Goal: Information Seeking & Learning: Learn about a topic

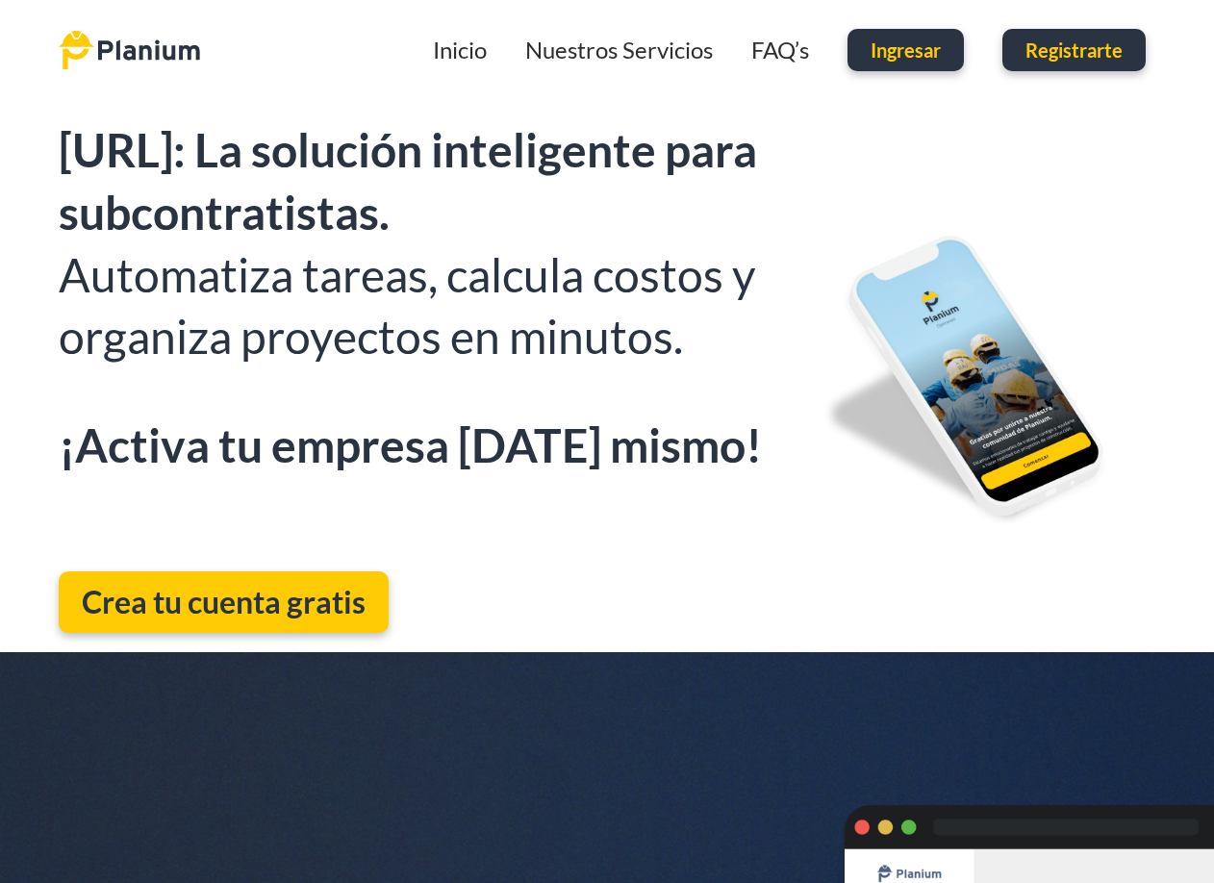
click at [934, 56] on span "Ingresar" at bounding box center [906, 49] width 70 height 19
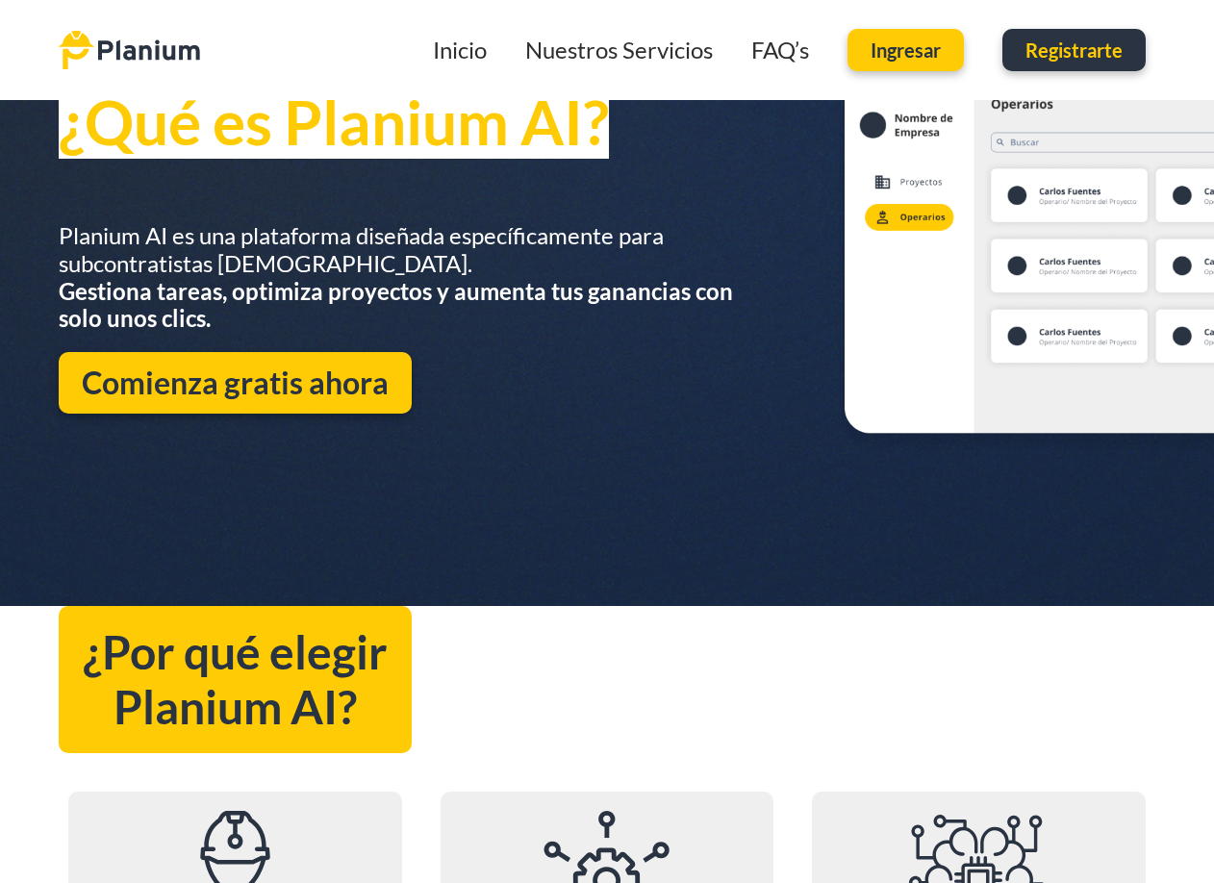
scroll to position [866, 0]
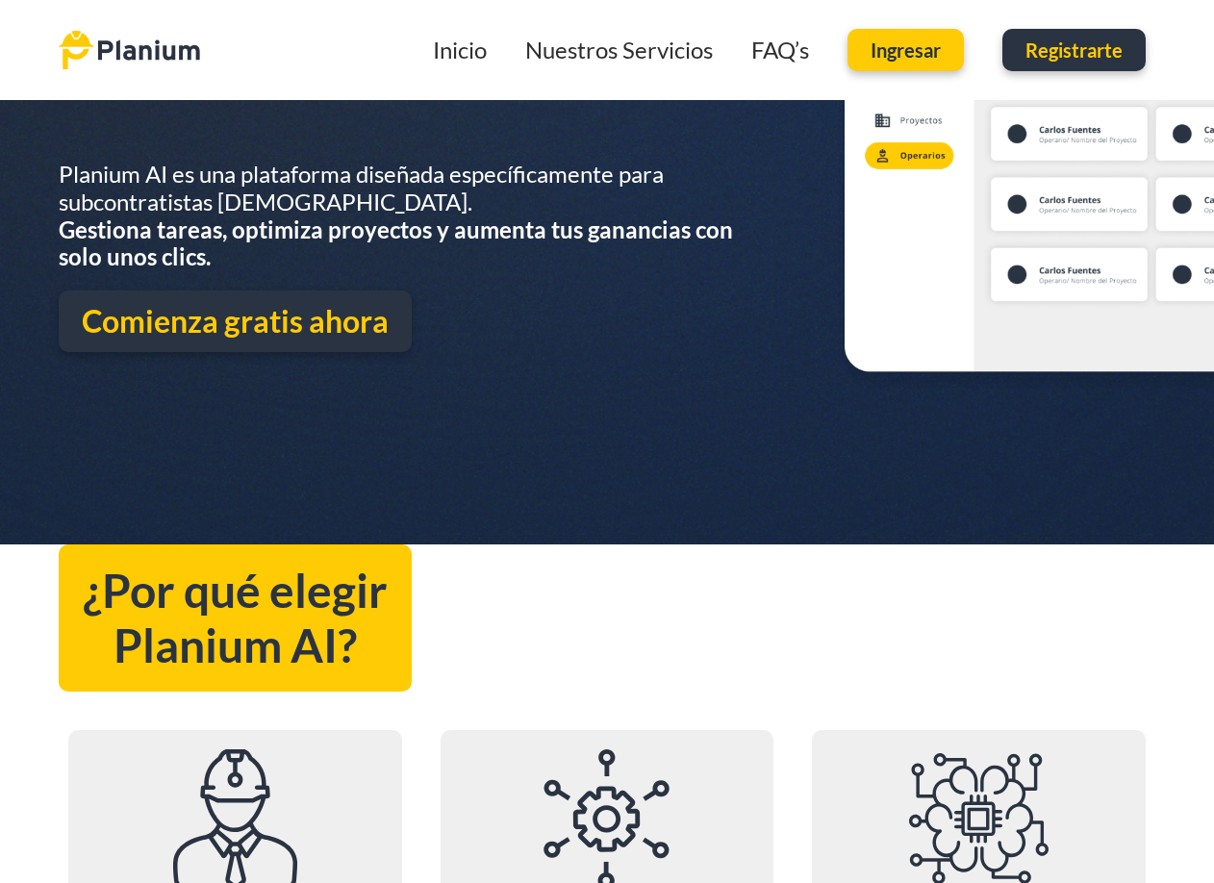
click at [344, 306] on span "Comienza gratis ahora" at bounding box center [235, 321] width 307 height 38
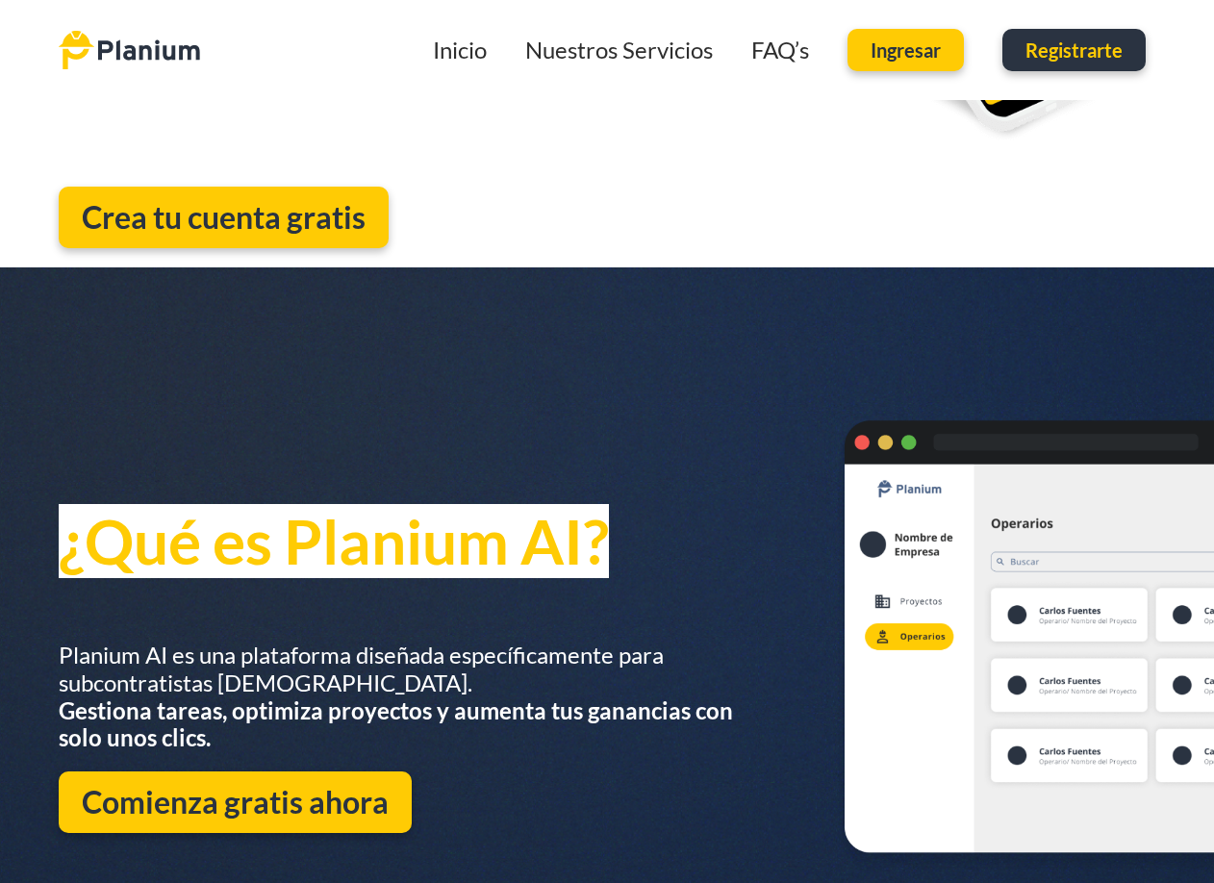
scroll to position [0, 0]
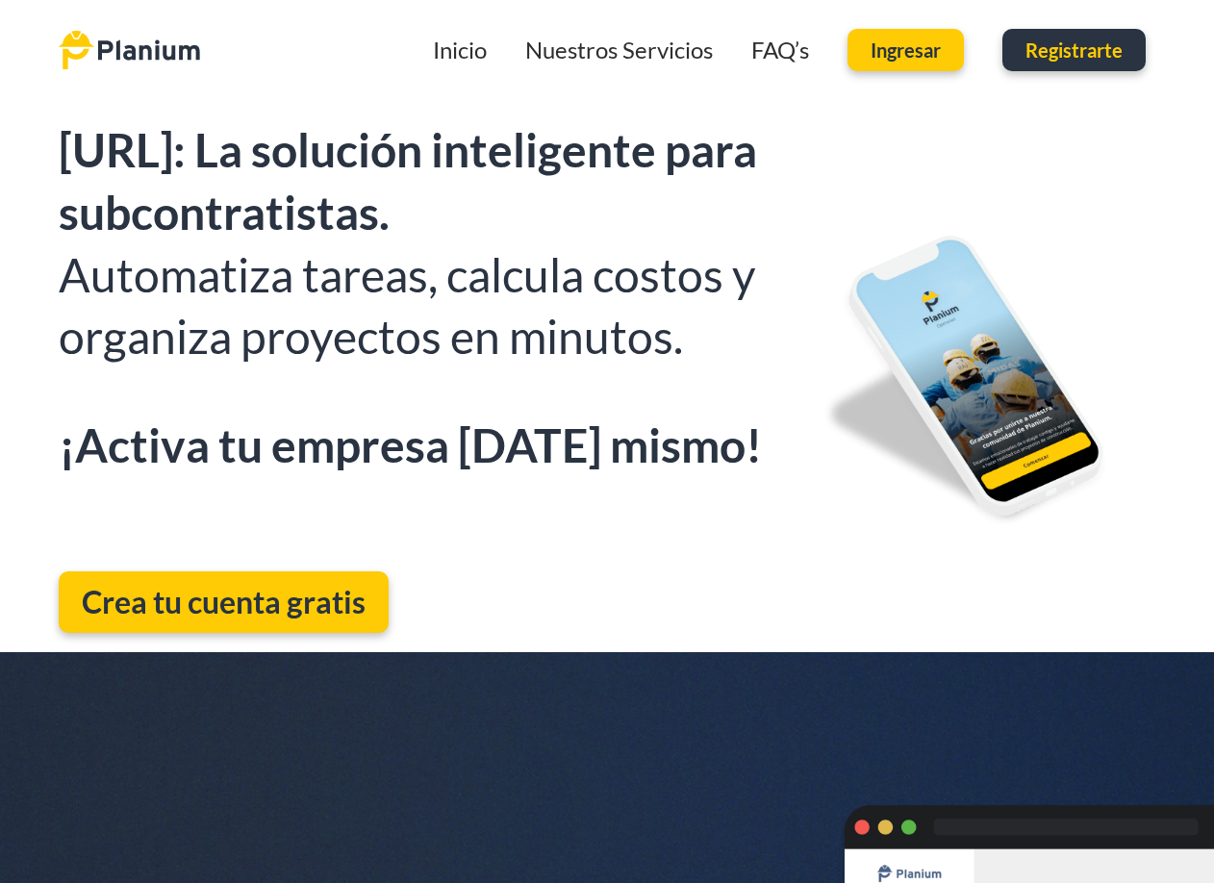
click at [598, 282] on h2 "Automatiza tareas, calcula costos y organiza proyectos en minutos. ¡Activa tu e…" at bounding box center [418, 360] width 719 height 233
click at [599, 282] on h2 "Automatiza tareas, calcula costos y organiza proyectos en minutos. ¡Activa tu e…" at bounding box center [418, 360] width 719 height 233
drag, startPoint x: 324, startPoint y: 461, endPoint x: 420, endPoint y: 457, distance: 96.3
click at [420, 457] on strong "¡Activa tu empresa [DATE] mismo!" at bounding box center [410, 445] width 703 height 55
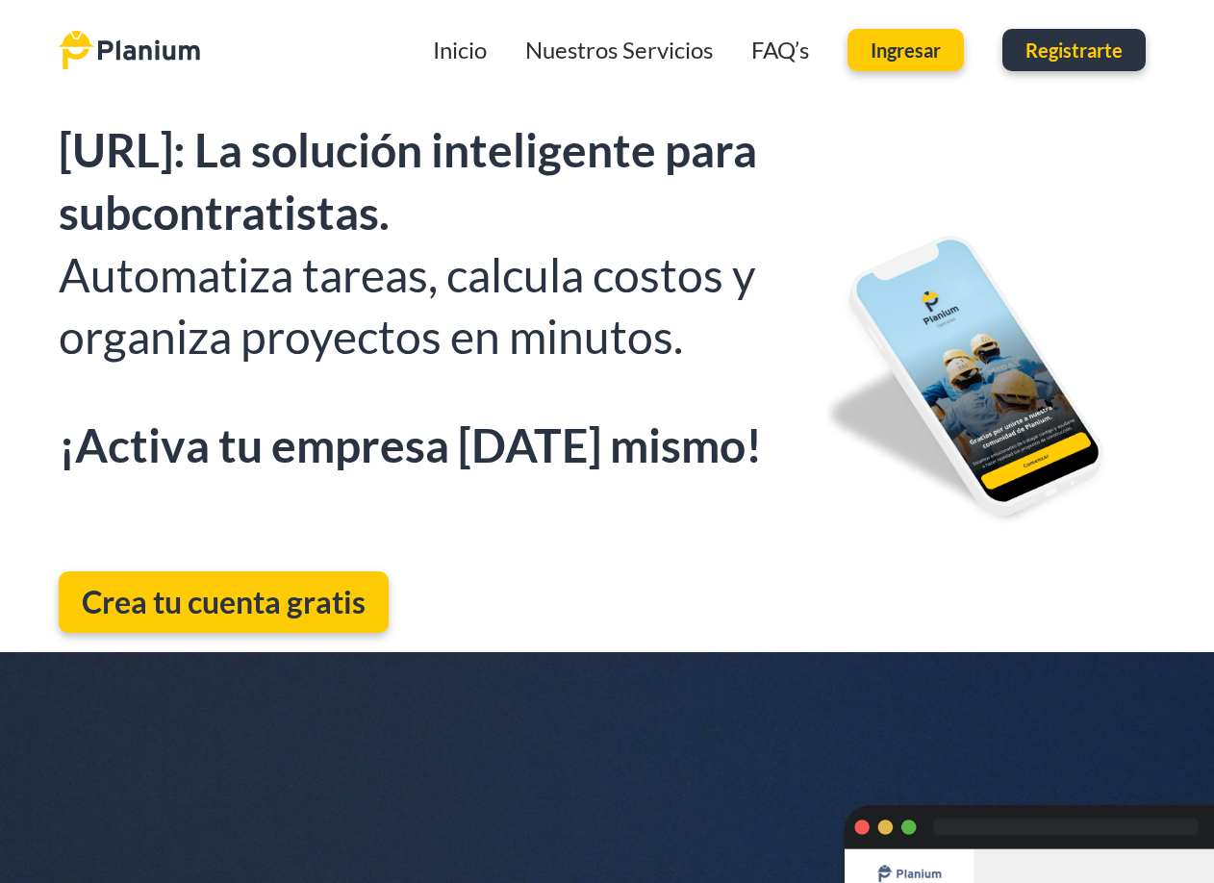
click at [420, 457] on strong "¡Activa tu empresa [DATE] mismo!" at bounding box center [410, 445] width 703 height 55
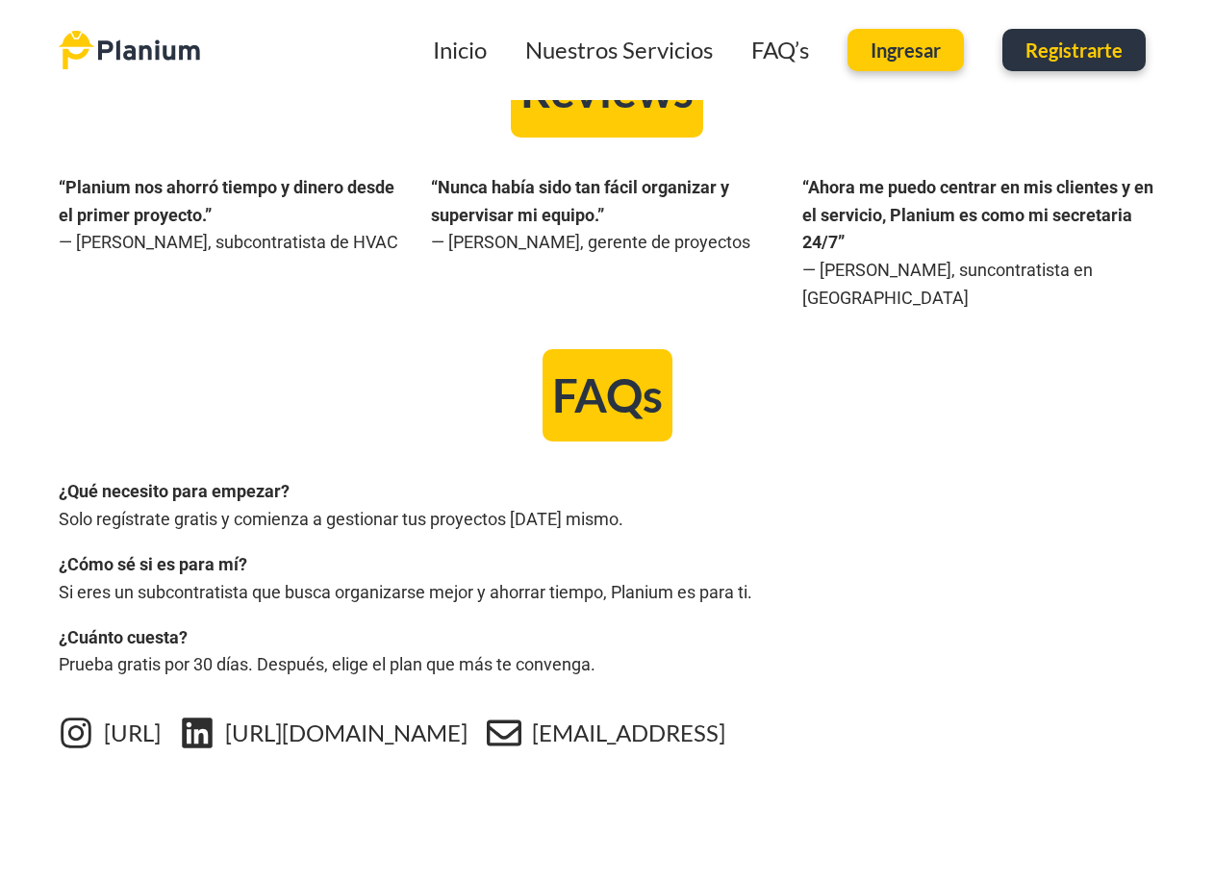
scroll to position [3149, 0]
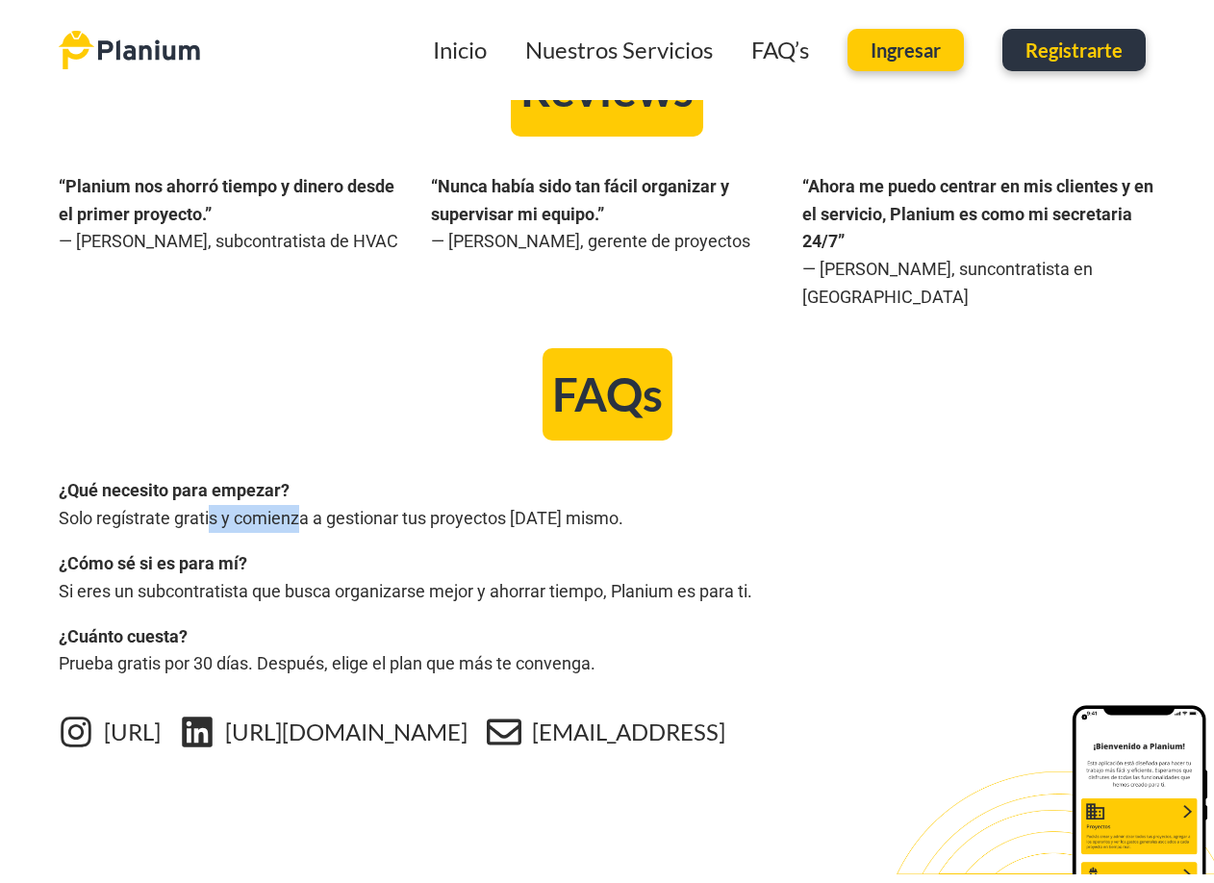
drag, startPoint x: 208, startPoint y: 495, endPoint x: 303, endPoint y: 500, distance: 95.4
click at [303, 500] on p "¿Qué necesito para empezar? Solo regístrate gratis y comienza a gestionar tus p…" at bounding box center [607, 505] width 1097 height 56
drag, startPoint x: 231, startPoint y: 463, endPoint x: 261, endPoint y: 464, distance: 29.8
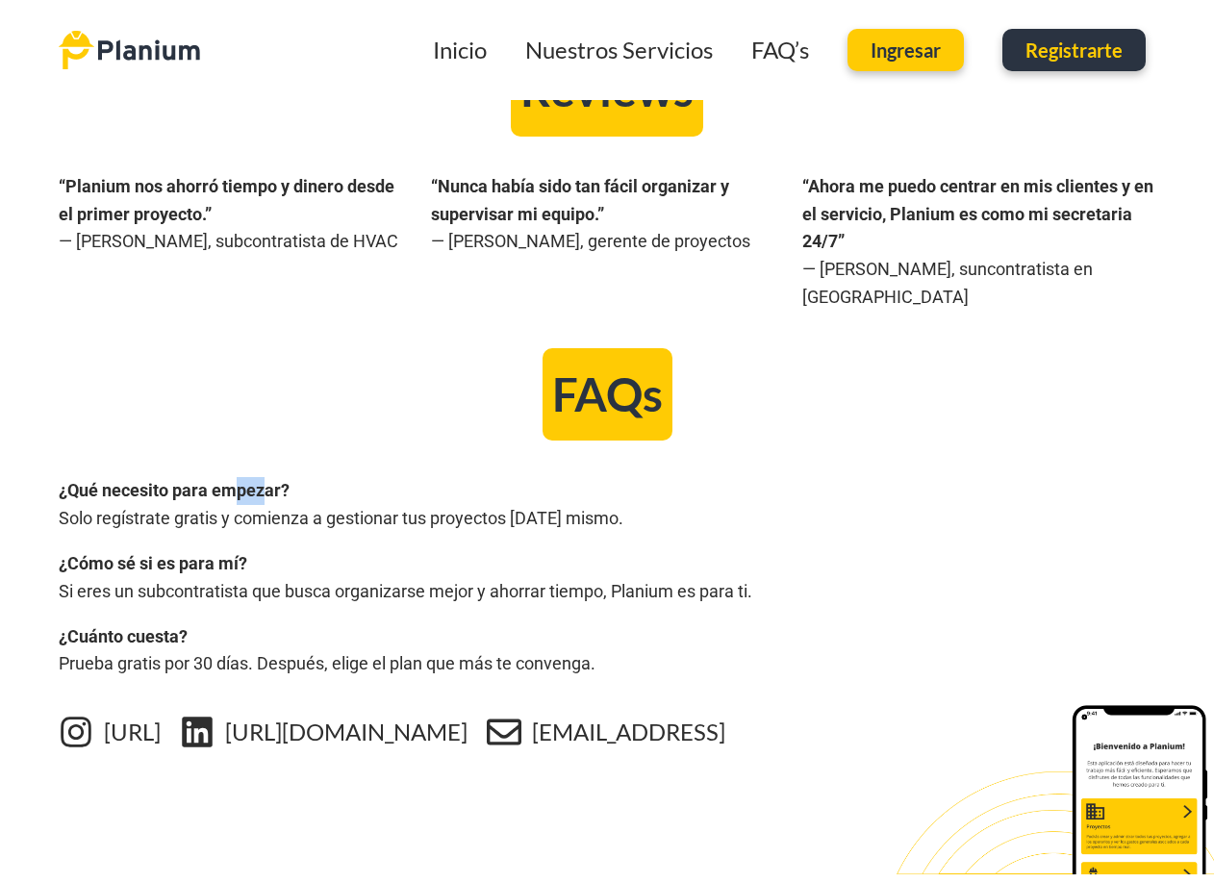
click at [261, 480] on strong "¿Qué necesito para empezar?" at bounding box center [174, 490] width 231 height 20
drag, startPoint x: 271, startPoint y: 562, endPoint x: 329, endPoint y: 567, distance: 57.9
click at [329, 567] on p "¿Cómo sé si es para mí? Si eres un subcontratista que busca organizarse mejor y…" at bounding box center [607, 578] width 1097 height 56
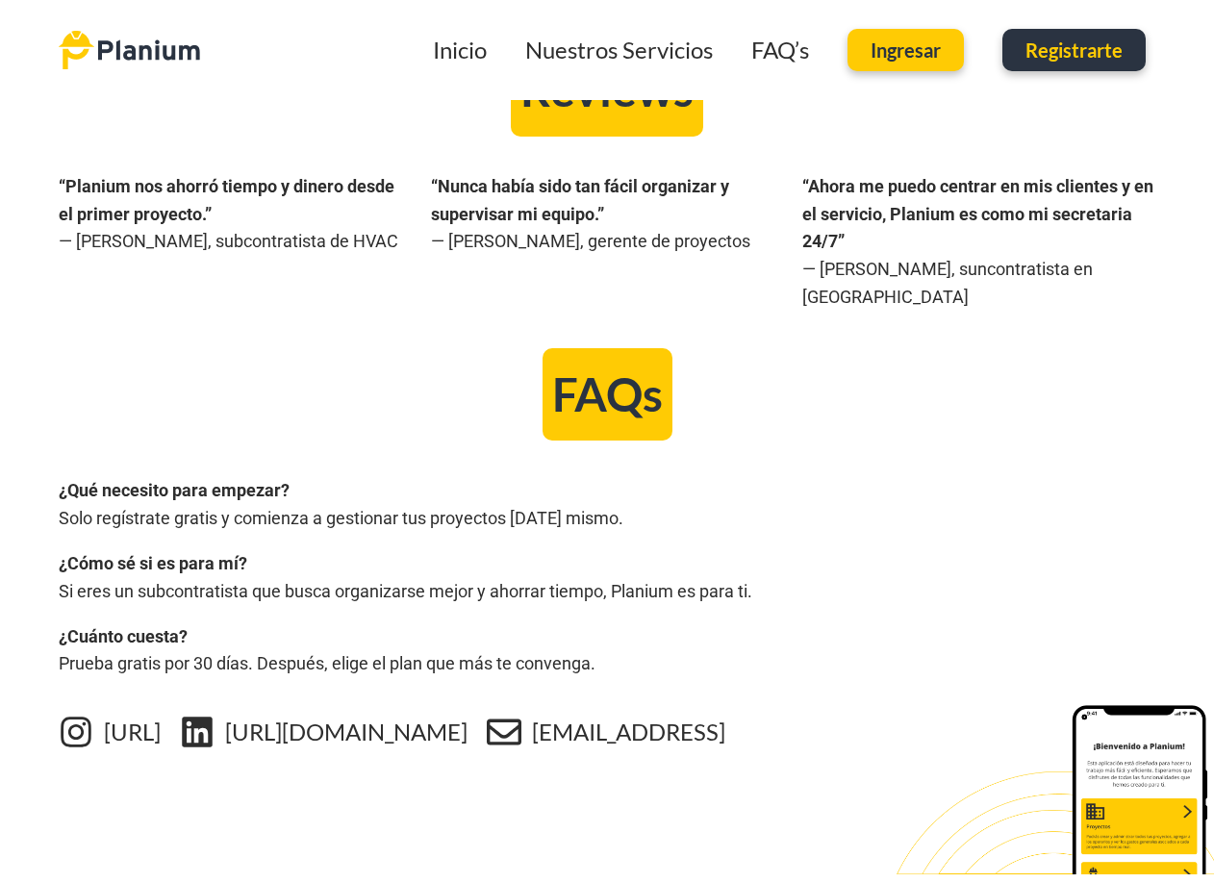
click at [271, 578] on div "¿Qué necesito para empezar? Solo regístrate gratis y comienza a gestionar tus p…" at bounding box center [607, 577] width 1097 height 201
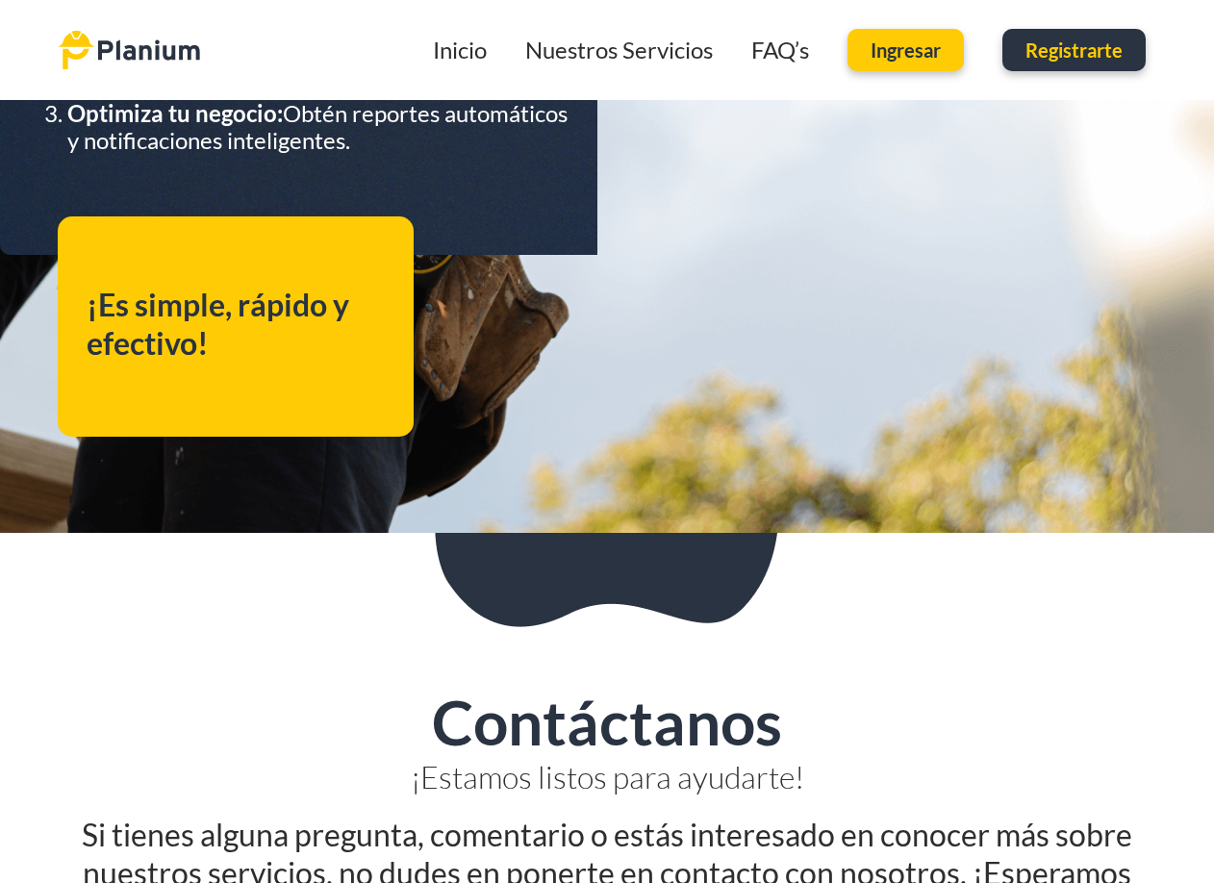
scroll to position [1898, 0]
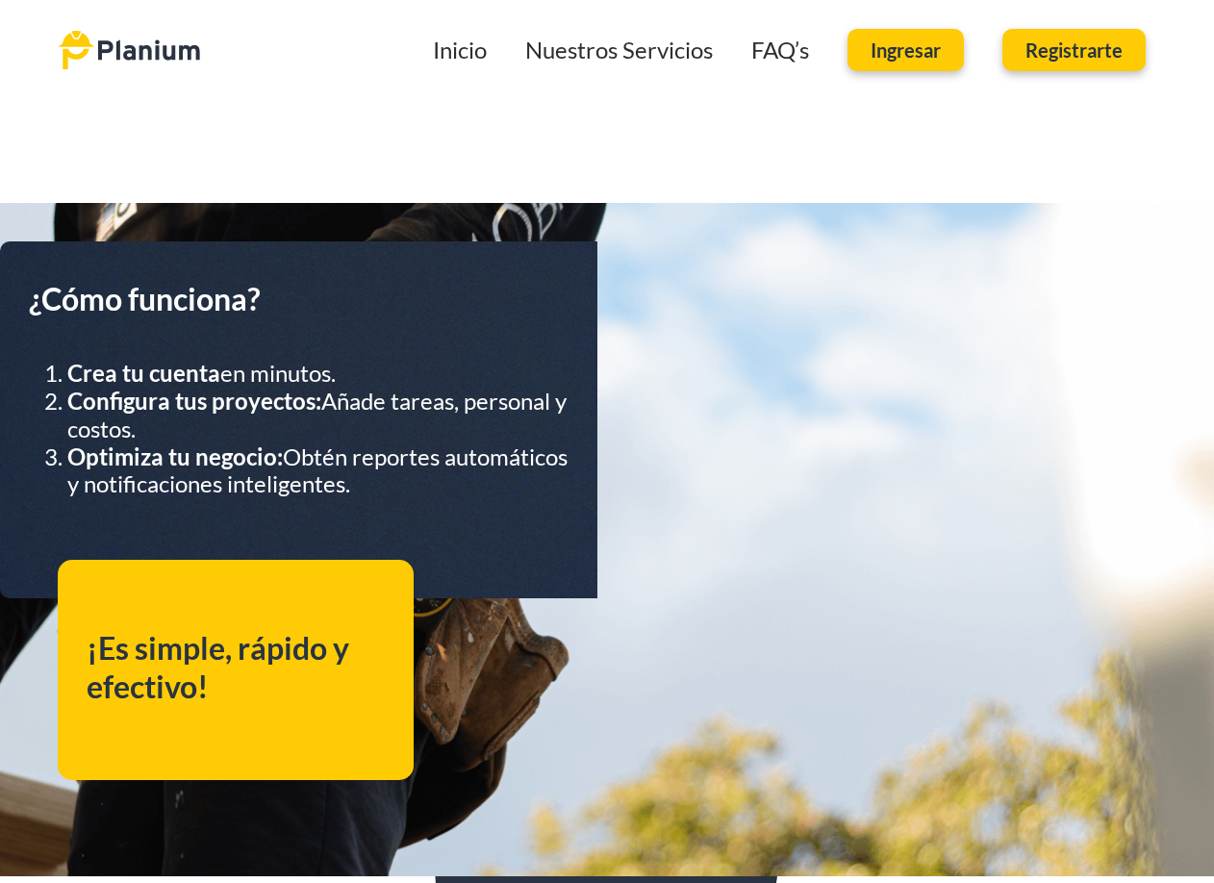
click at [1102, 54] on span "Registrarte" at bounding box center [1074, 49] width 97 height 19
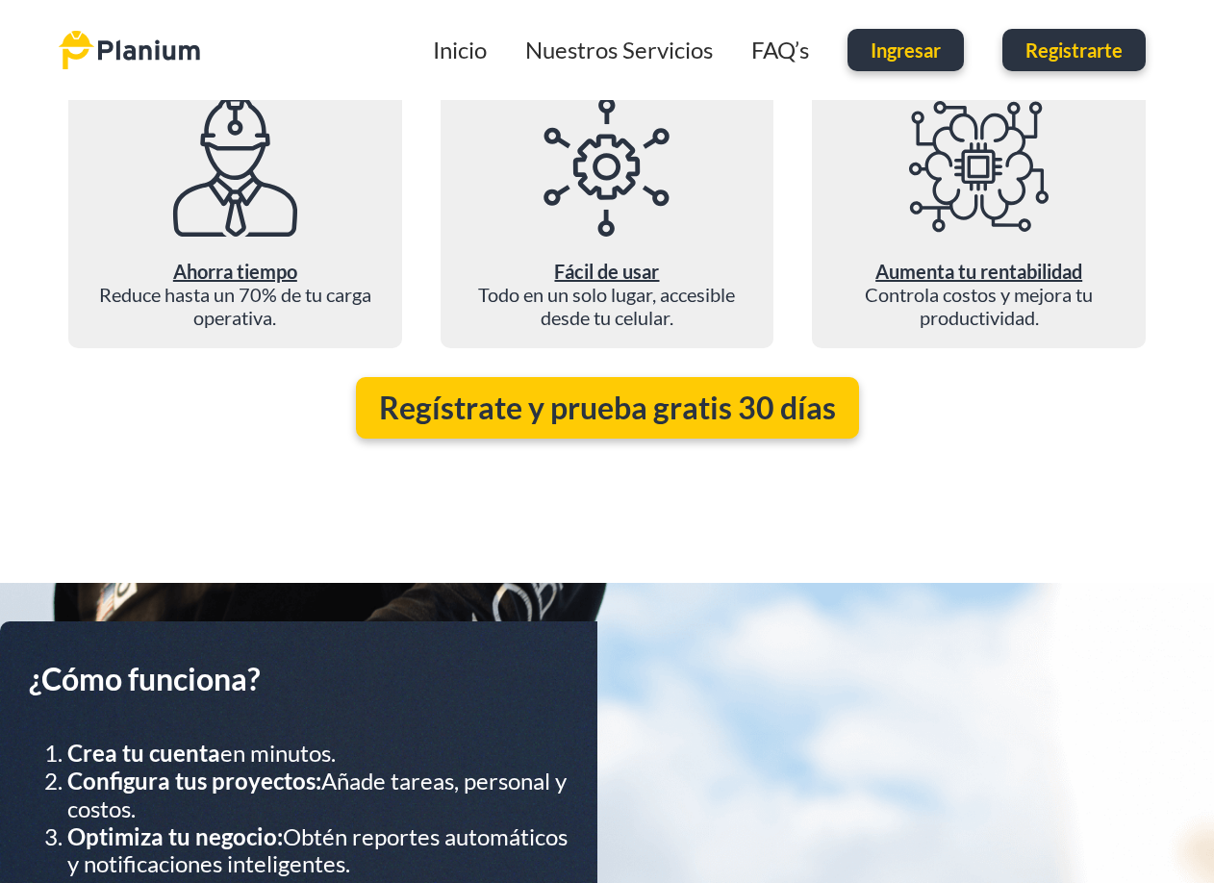
scroll to position [1514, 0]
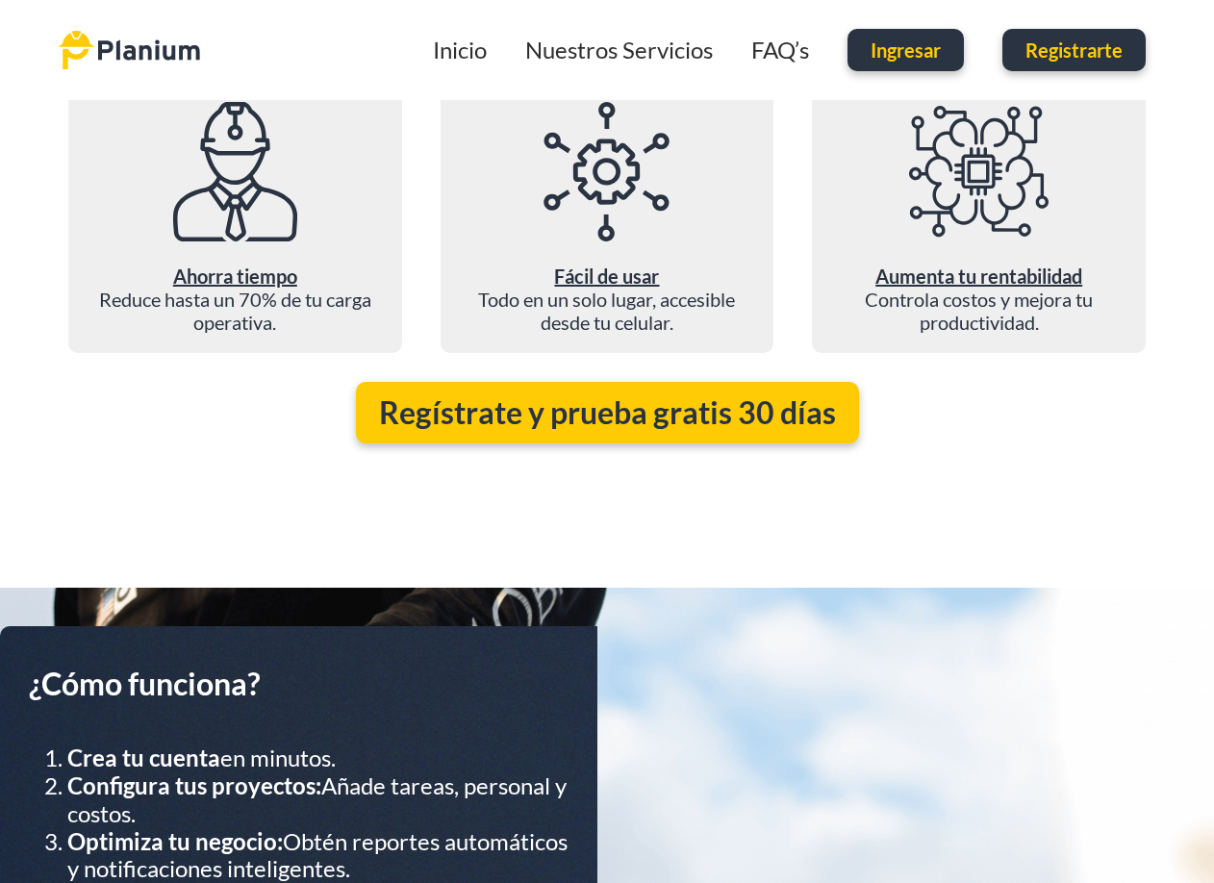
click at [909, 48] on span "Ingresar" at bounding box center [906, 49] width 70 height 19
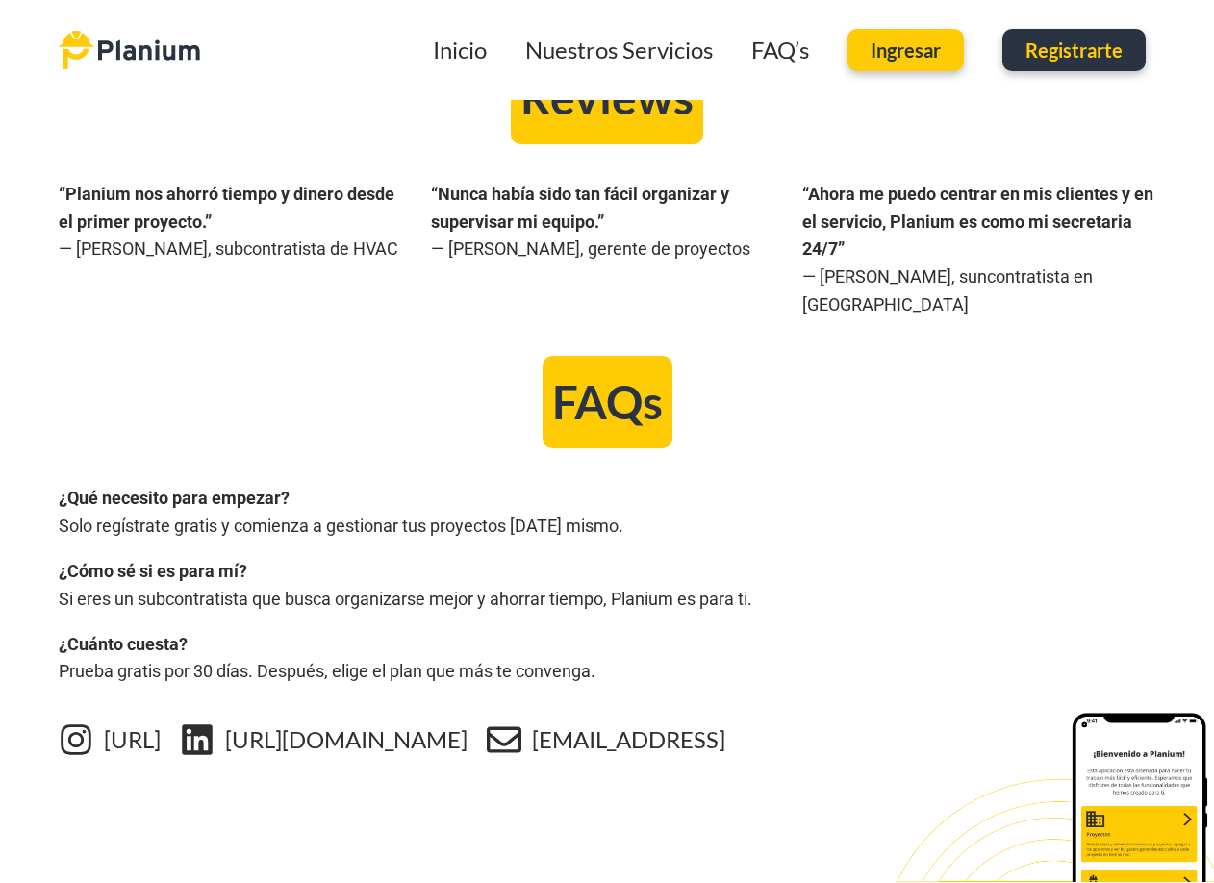
scroll to position [3149, 0]
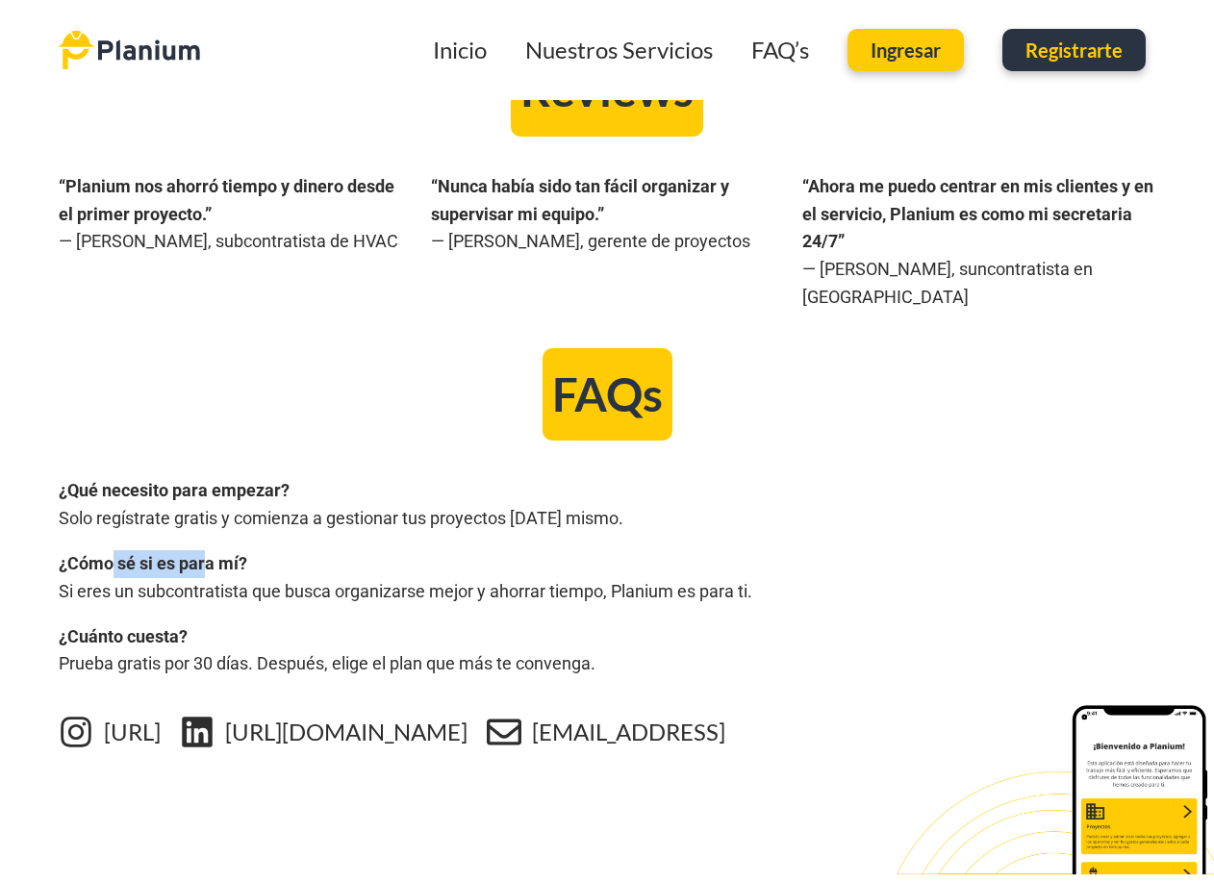
drag, startPoint x: 112, startPoint y: 542, endPoint x: 204, endPoint y: 547, distance: 92.6
click at [204, 550] on p "¿Cómo sé si es para mí? Si eres un subcontratista que busca organizarse mejor y…" at bounding box center [607, 578] width 1097 height 56
drag, startPoint x: 173, startPoint y: 558, endPoint x: 246, endPoint y: 559, distance: 73.1
click at [246, 559] on p "¿Cómo sé si es para mí? Si eres un subcontratista que busca organizarse mejor y…" at bounding box center [607, 578] width 1097 height 56
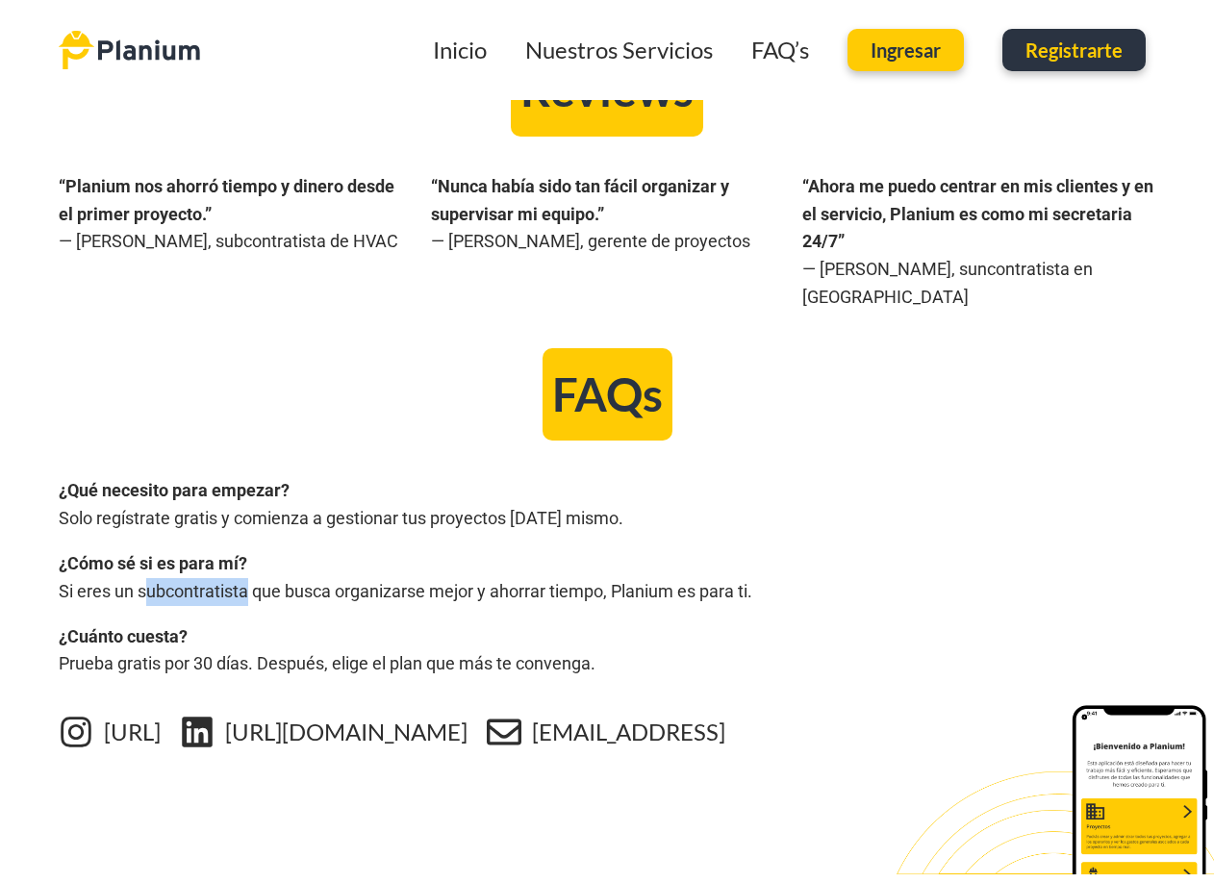
click at [246, 559] on p "¿Cómo sé si es para mí? Si eres un subcontratista que busca organizarse mejor y…" at bounding box center [607, 578] width 1097 height 56
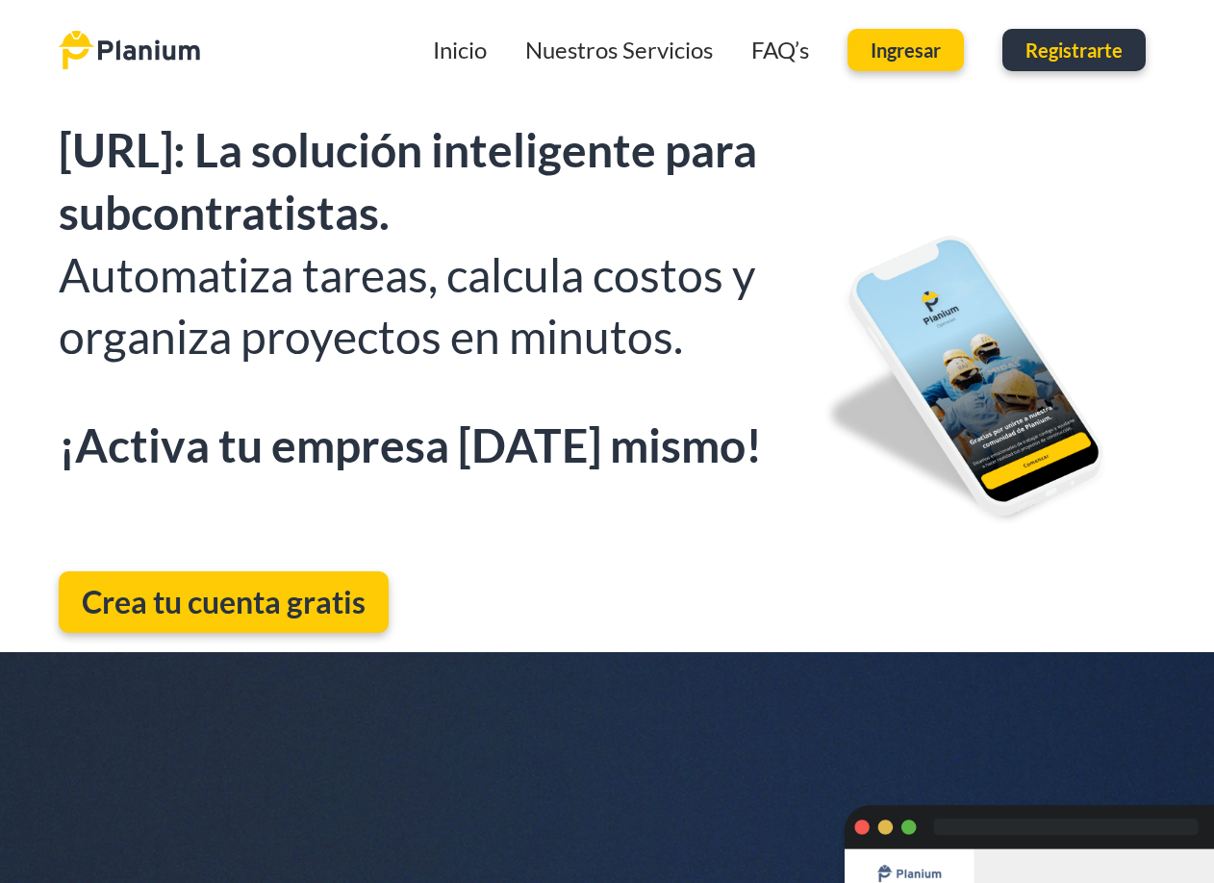
click at [780, 49] on link "FAQ’s" at bounding box center [780, 50] width 58 height 28
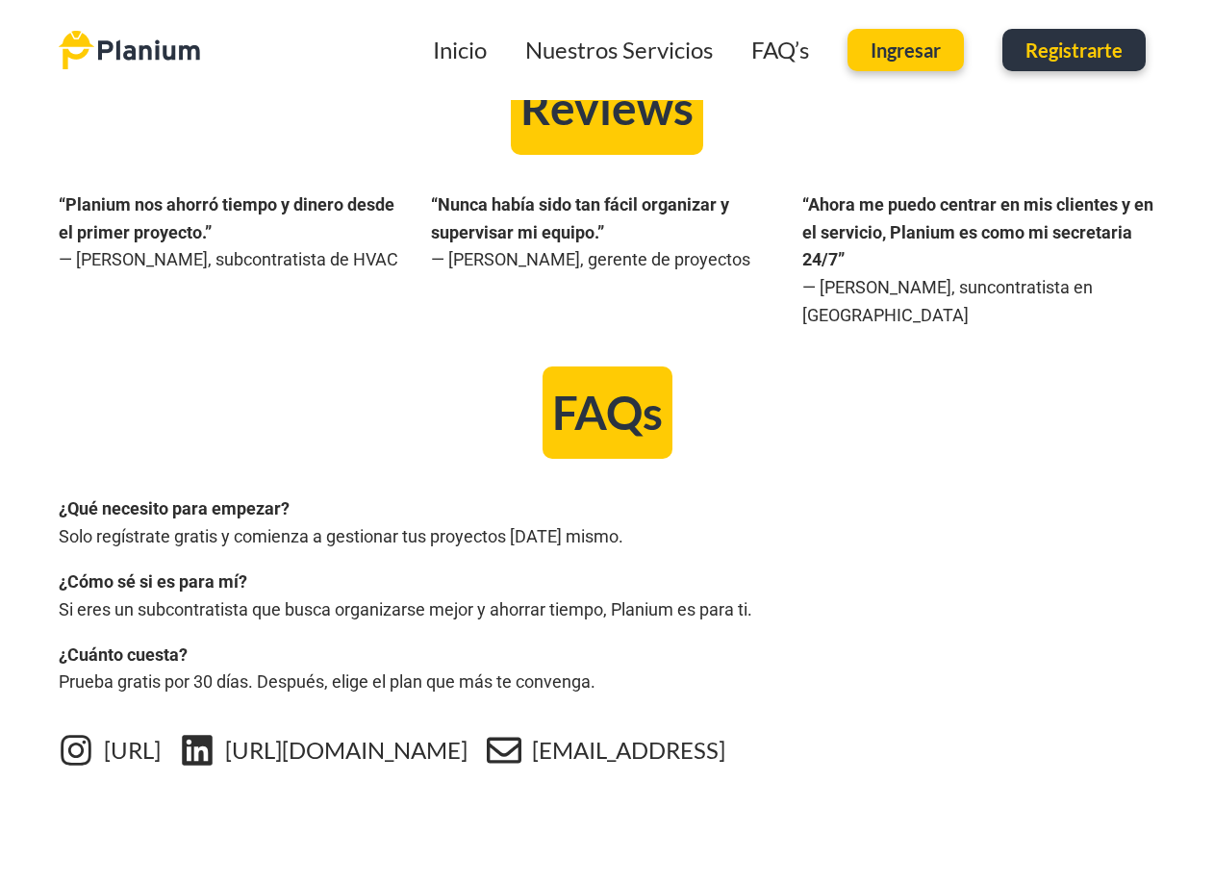
scroll to position [3149, 0]
